Goal: Transaction & Acquisition: Purchase product/service

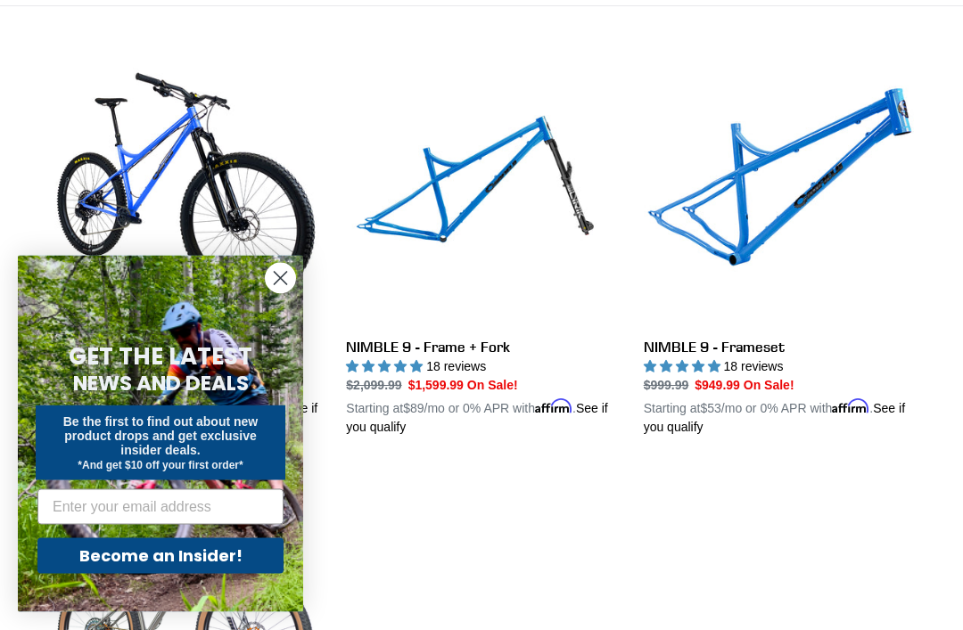
click at [279, 293] on circle "Close dialog" at bounding box center [280, 278] width 29 height 29
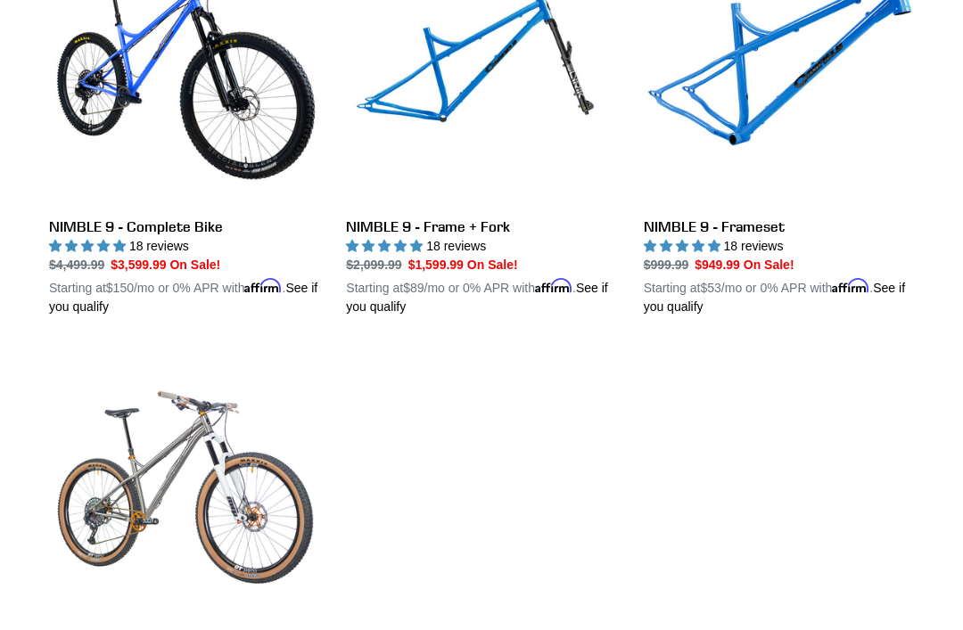
scroll to position [596, 0]
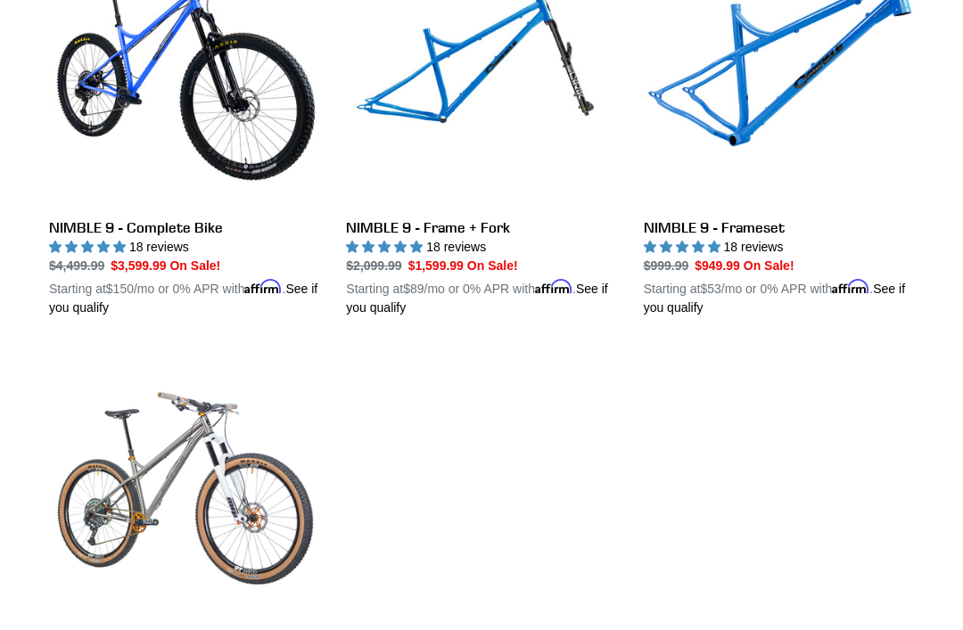
click at [771, 143] on link "NIMBLE 9 - Frameset" at bounding box center [779, 127] width 270 height 382
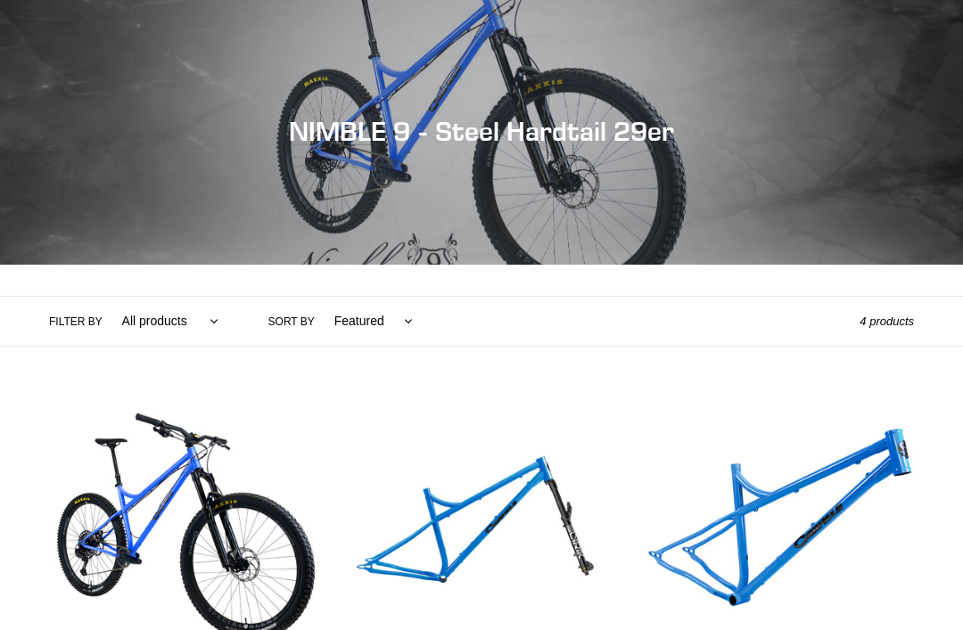
scroll to position [98, 0]
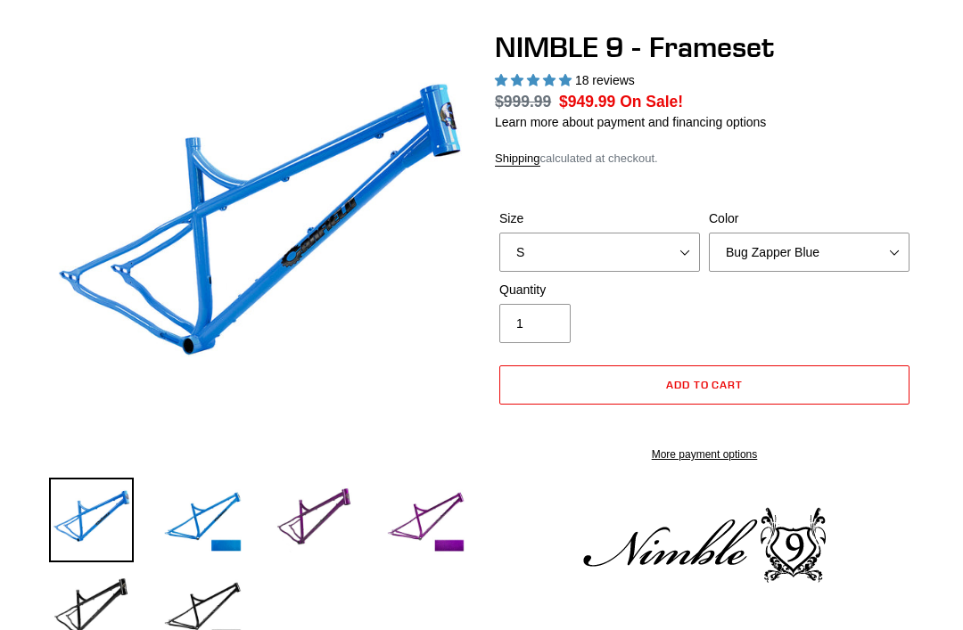
select select "highest-rating"
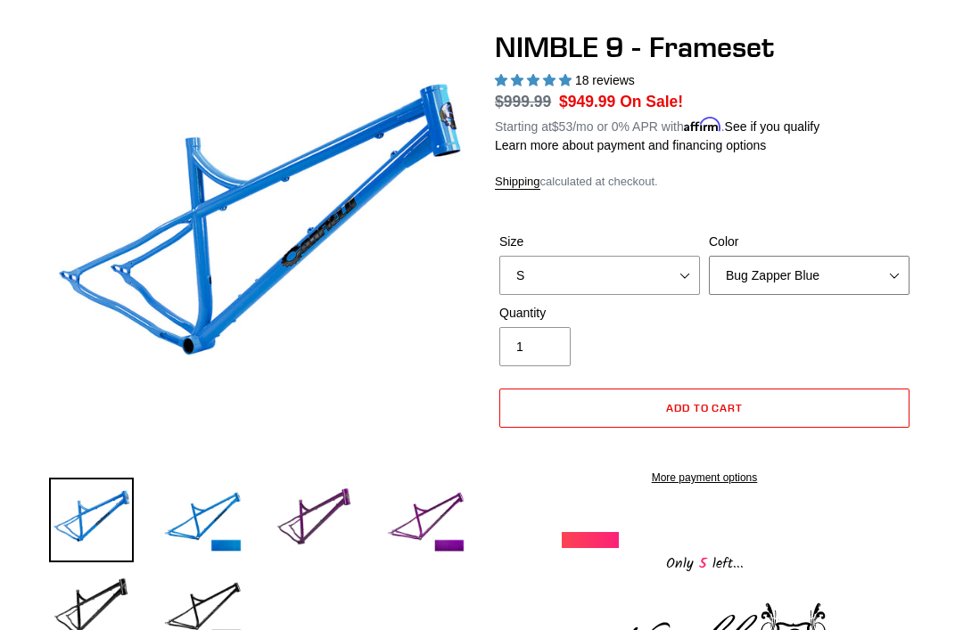
click at [844, 269] on select "Bug Zapper Blue Purple Haze -Sold Out Galaxy Black" at bounding box center [809, 275] width 201 height 39
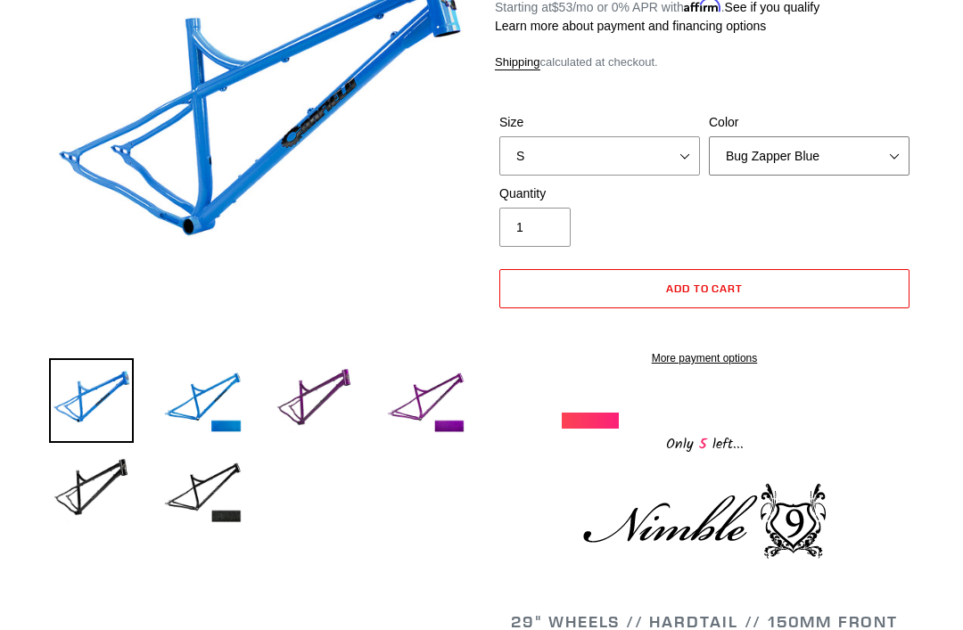
scroll to position [285, 0]
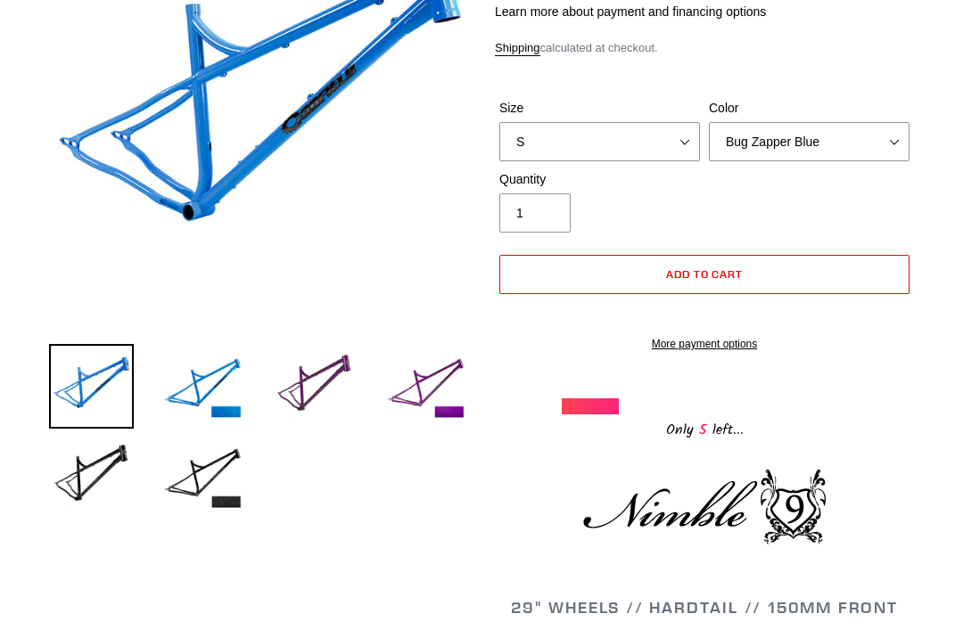
click at [211, 481] on img at bounding box center [202, 476] width 85 height 85
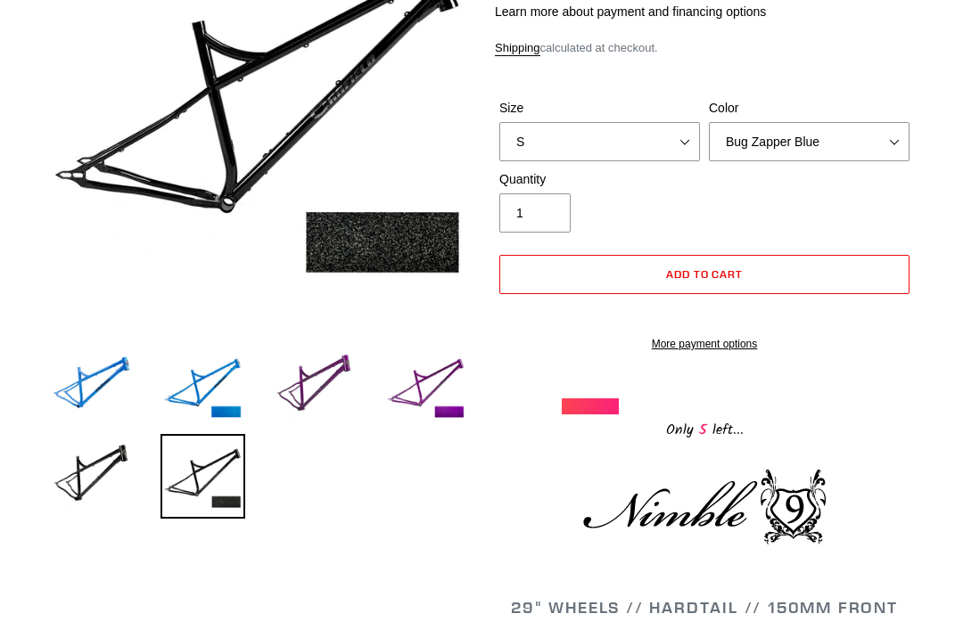
click at [93, 457] on img at bounding box center [91, 476] width 85 height 85
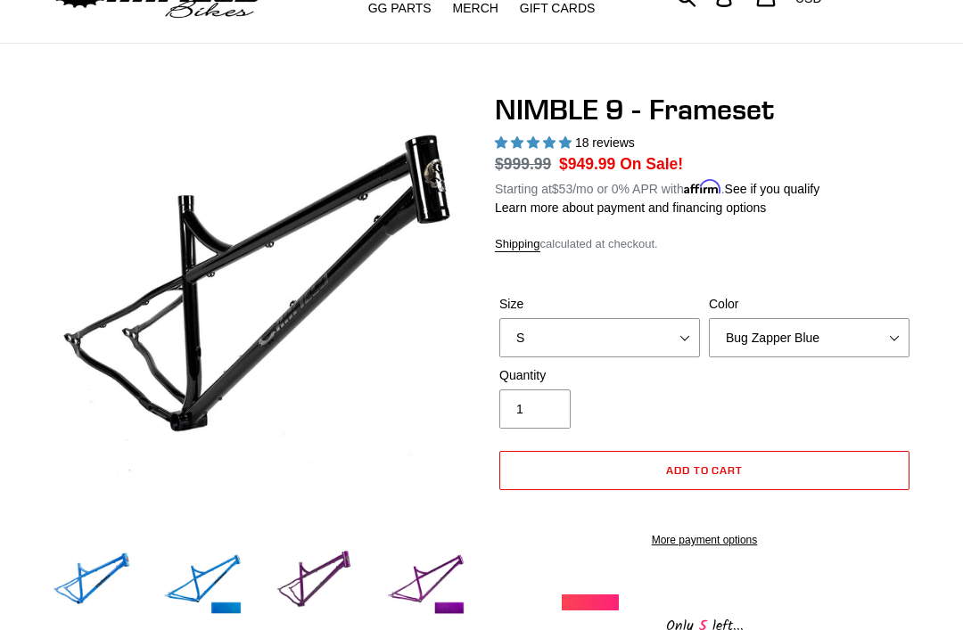
scroll to position [0, 0]
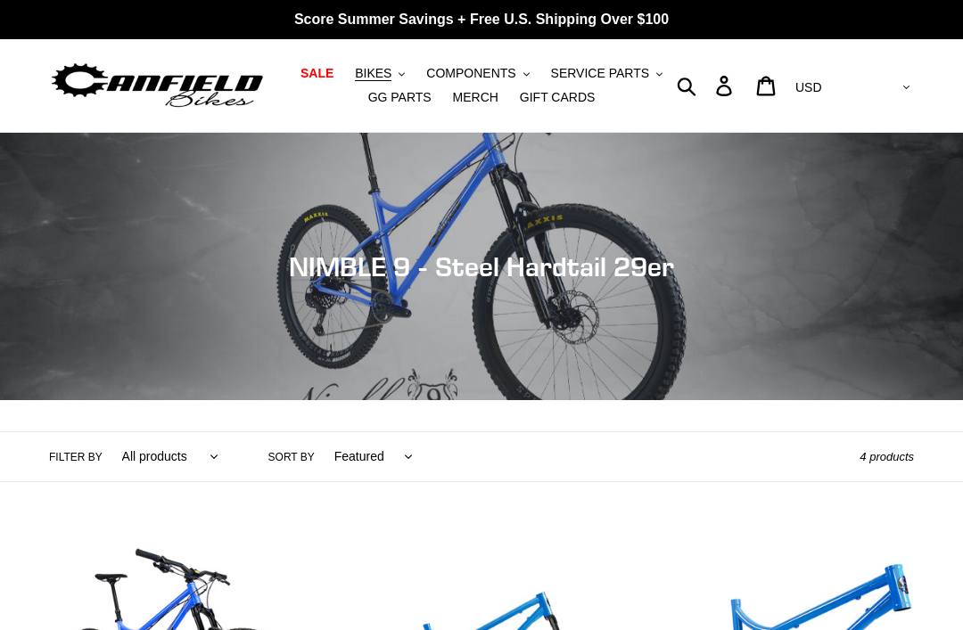
click at [397, 69] on button "BIKES .cls-1{fill:#231f20}" at bounding box center [380, 74] width 68 height 24
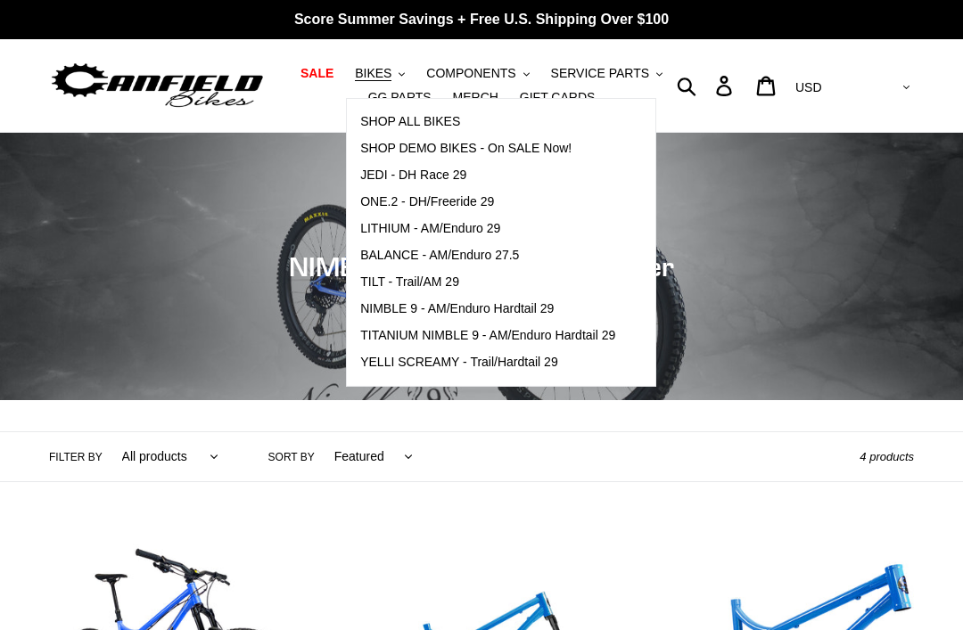
click at [544, 158] on link "SHOP DEMO BIKES - On SALE Now!" at bounding box center [488, 149] width 282 height 27
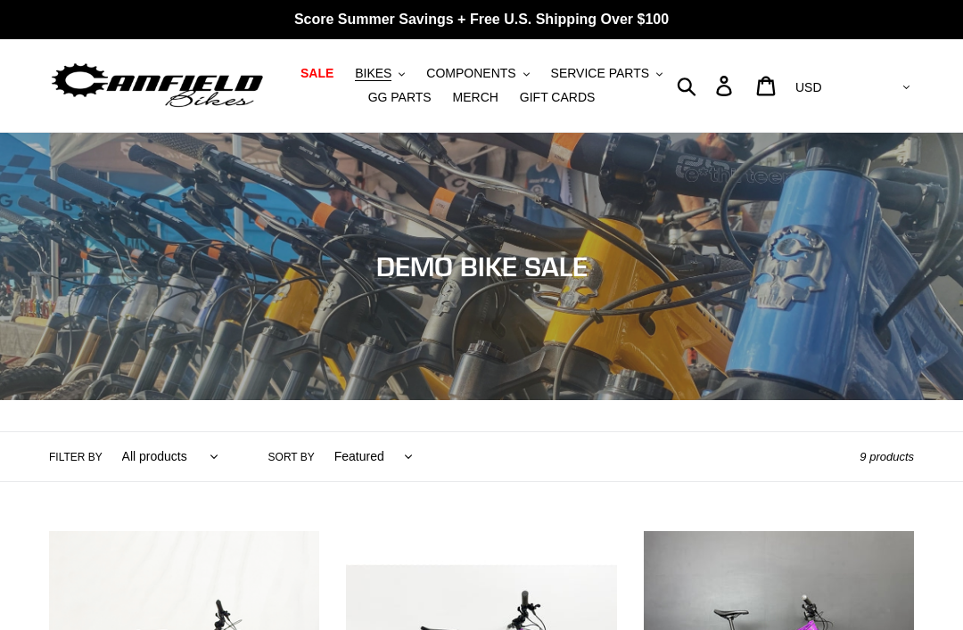
click at [376, 64] on button "BIKES .cls-1{fill:#231f20}" at bounding box center [380, 74] width 68 height 24
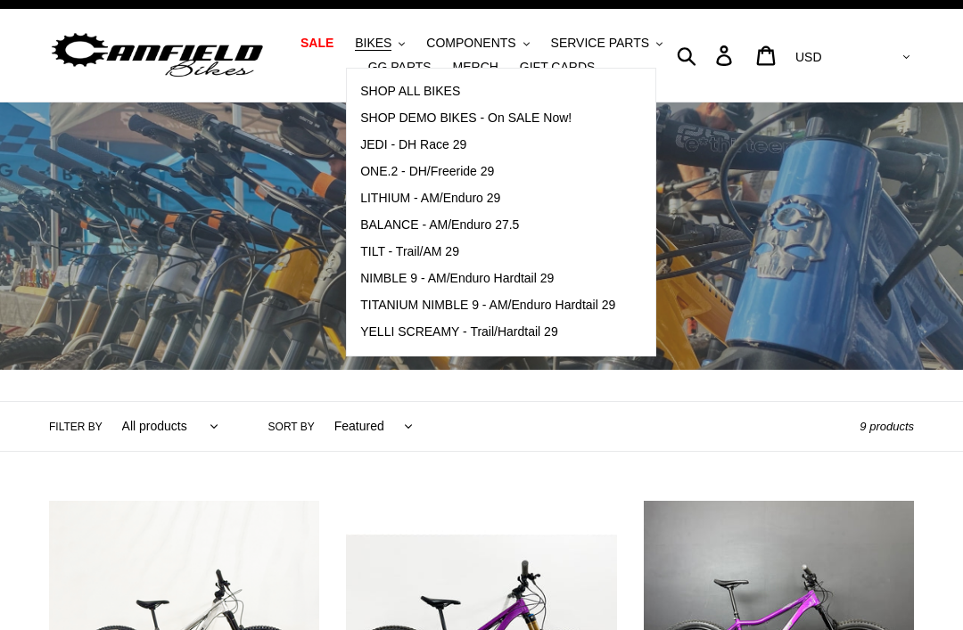
scroll to position [30, 0]
click at [421, 305] on span "TITANIUM NIMBLE 9 - AM/Enduro Hardtail 29" at bounding box center [487, 305] width 255 height 15
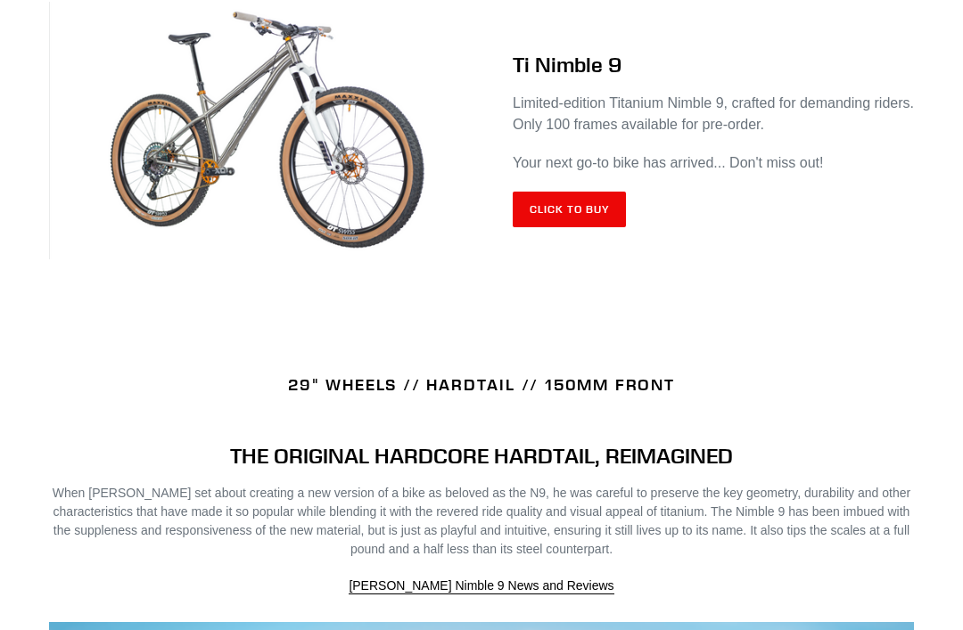
scroll to position [809, 0]
click at [567, 209] on link "Click to Buy" at bounding box center [569, 210] width 113 height 36
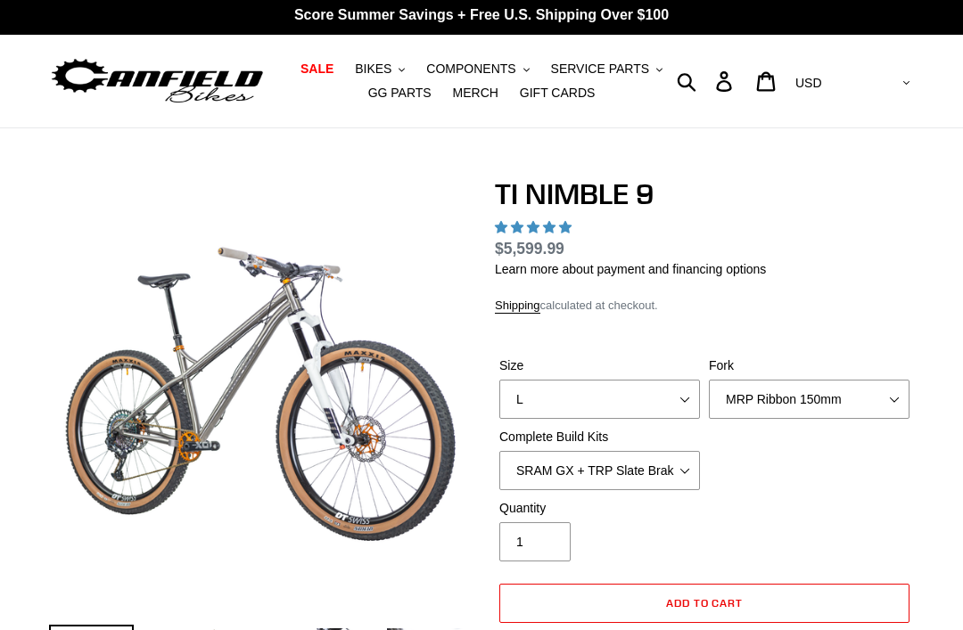
select select "highest-rating"
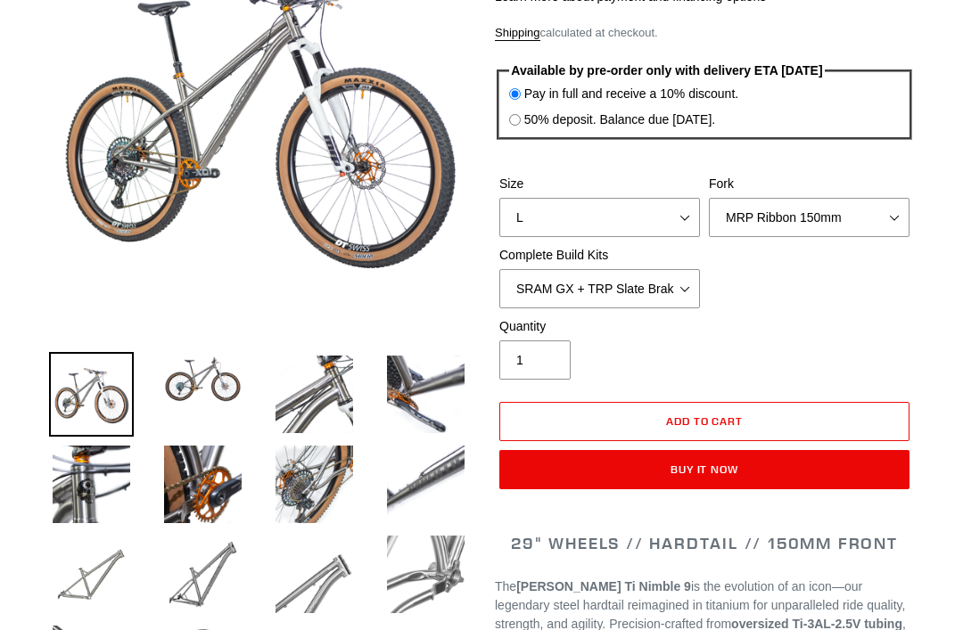
scroll to position [279, 0]
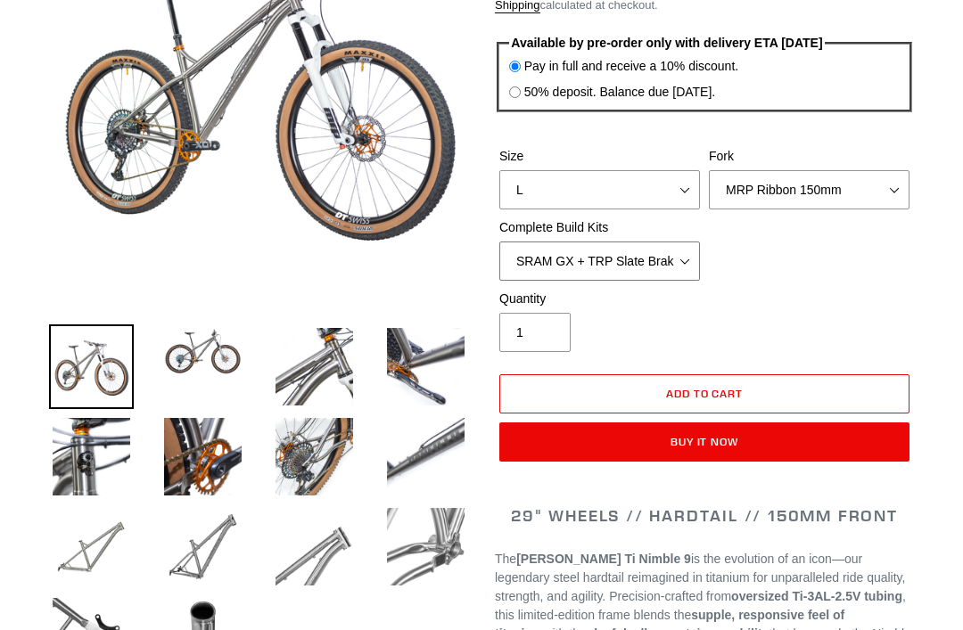
click at [657, 282] on select "SRAM GX + TRP Slate Brakes + Rotors + e13 LG-1 Wheels SHIMANO XT + SHIMANO brak…" at bounding box center [599, 261] width 201 height 39
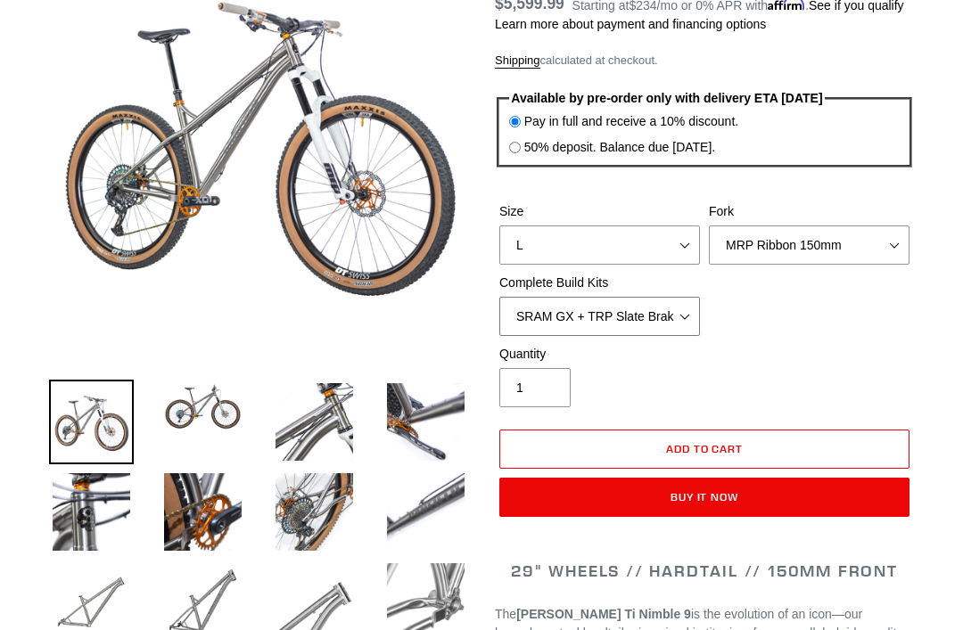
scroll to position [249, 0]
click at [799, 266] on select "MRP Ribbon 150mm RockShox Lyrik 150mm Fox Factory 36 150mm Cane Creek Helm 150m…" at bounding box center [809, 245] width 201 height 39
select select "Fork - None"
click at [645, 253] on select "S M L XL / XXL (Specify at checkout)" at bounding box center [599, 245] width 201 height 39
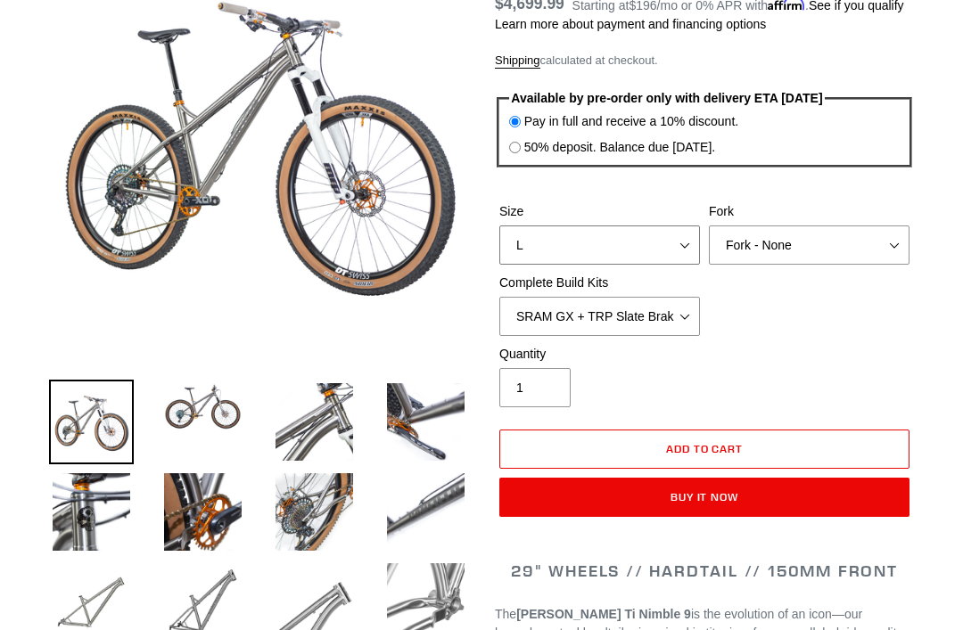
select select "M"
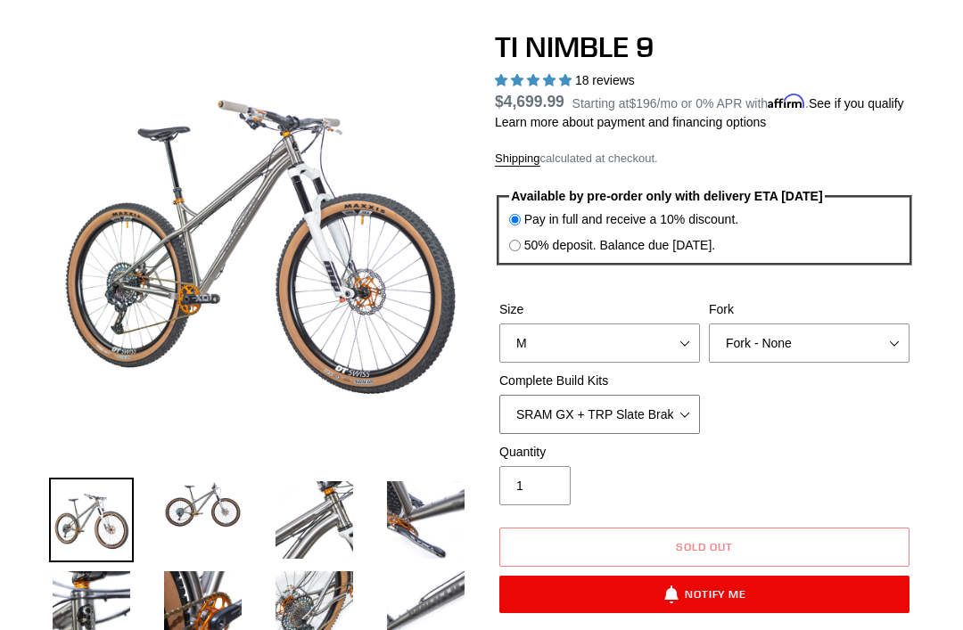
click at [664, 424] on select "SRAM GX + TRP Slate Brakes + Rotors + e13 LG-1 Wheels SHIMANO XT + SHIMANO brak…" at bounding box center [599, 415] width 201 height 39
select select "Complete Build Kit - None (Contact us for Custom Builds)"
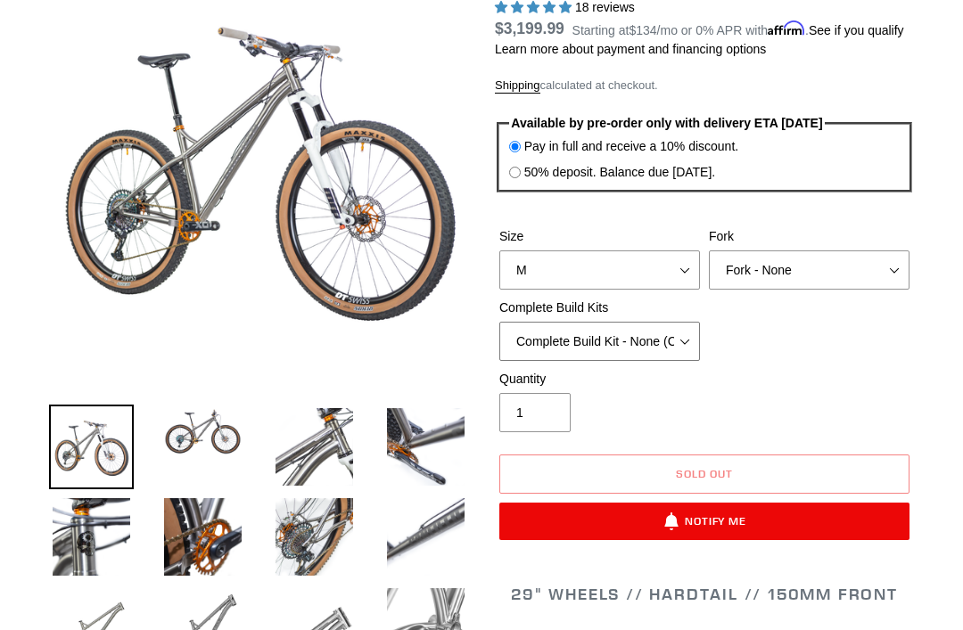
scroll to position [225, 0]
click at [316, 452] on img at bounding box center [314, 447] width 85 height 85
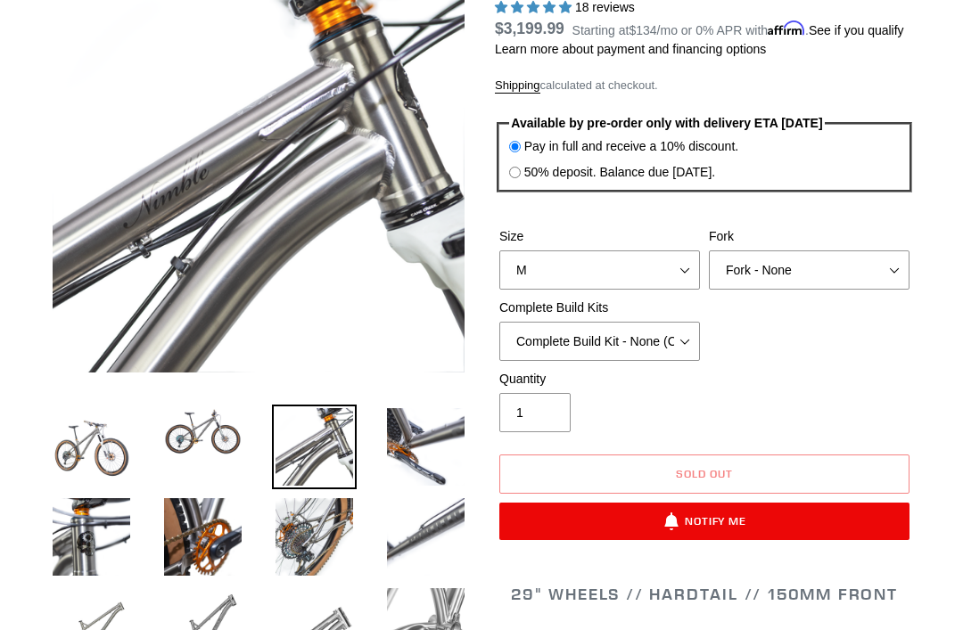
click at [404, 435] on img at bounding box center [425, 447] width 85 height 85
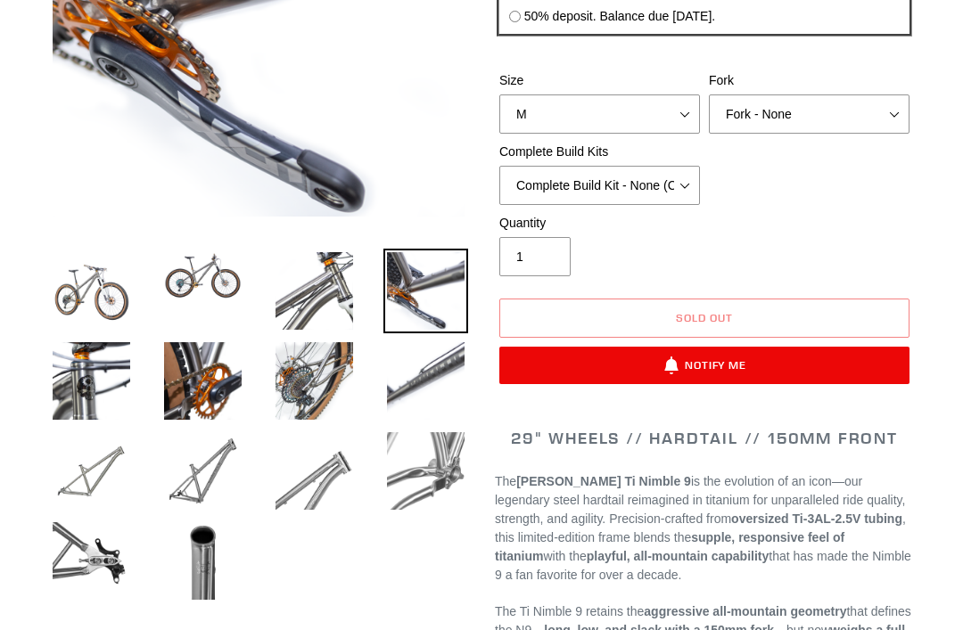
scroll to position [386, 0]
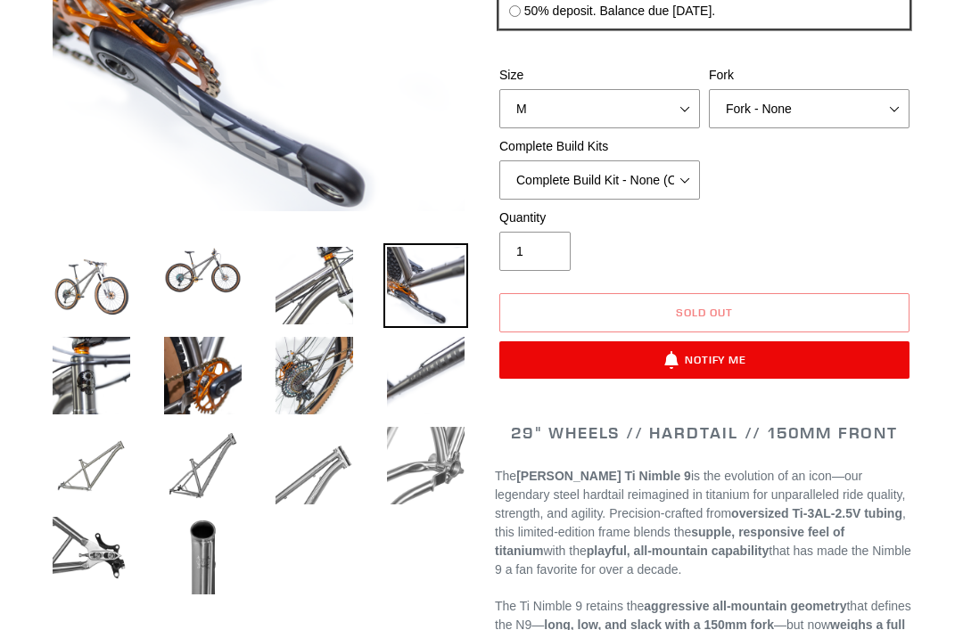
click at [427, 386] on img at bounding box center [425, 375] width 85 height 85
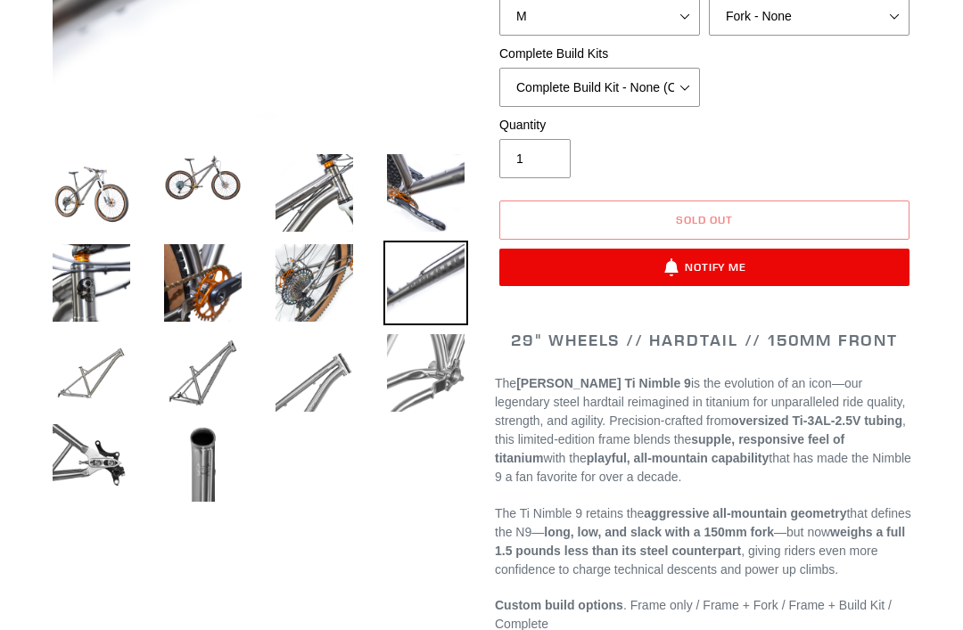
scroll to position [479, 0]
click at [93, 463] on img at bounding box center [91, 463] width 85 height 85
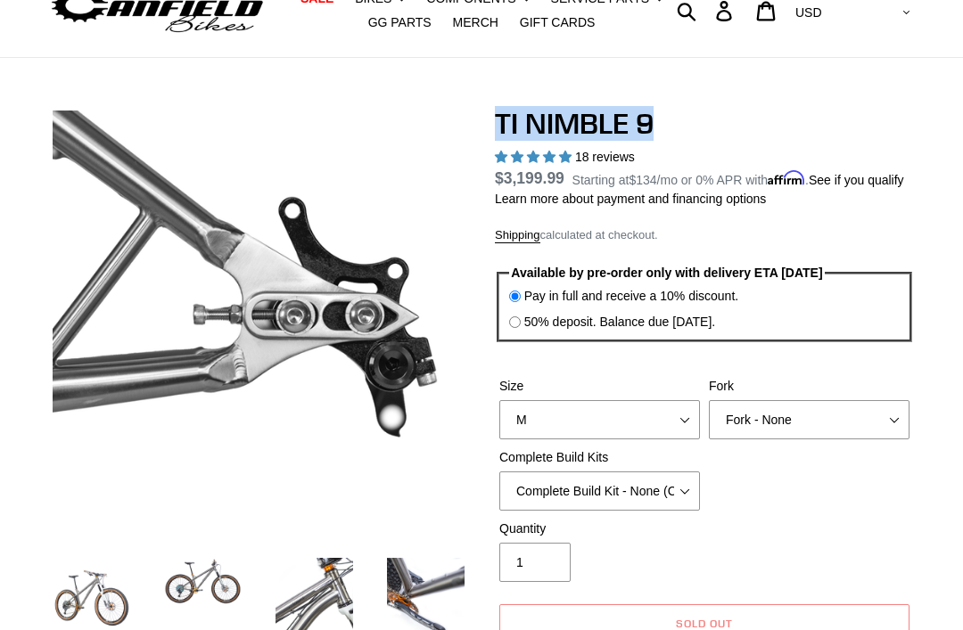
scroll to position [103, 0]
